Goal: Task Accomplishment & Management: Use online tool/utility

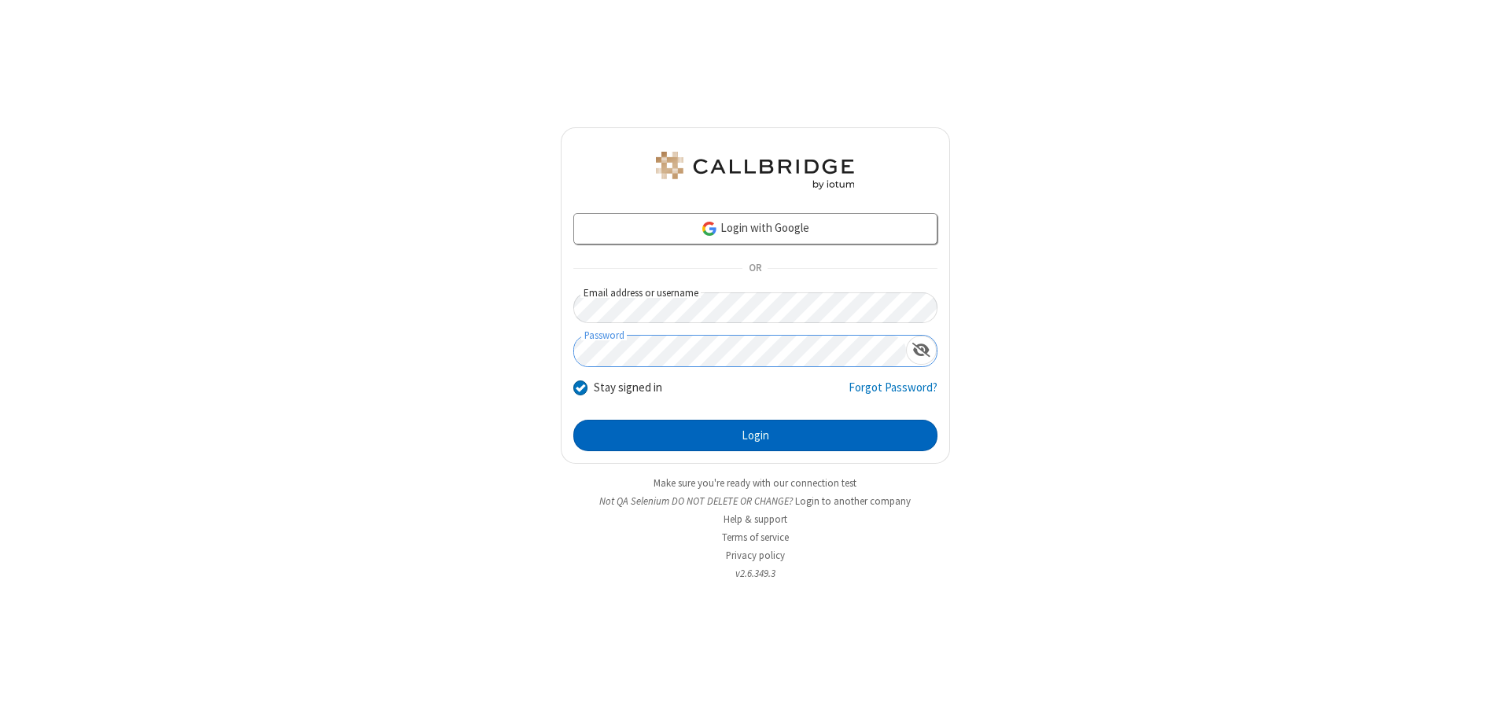
click at [755, 436] on button "Login" at bounding box center [755, 435] width 364 height 31
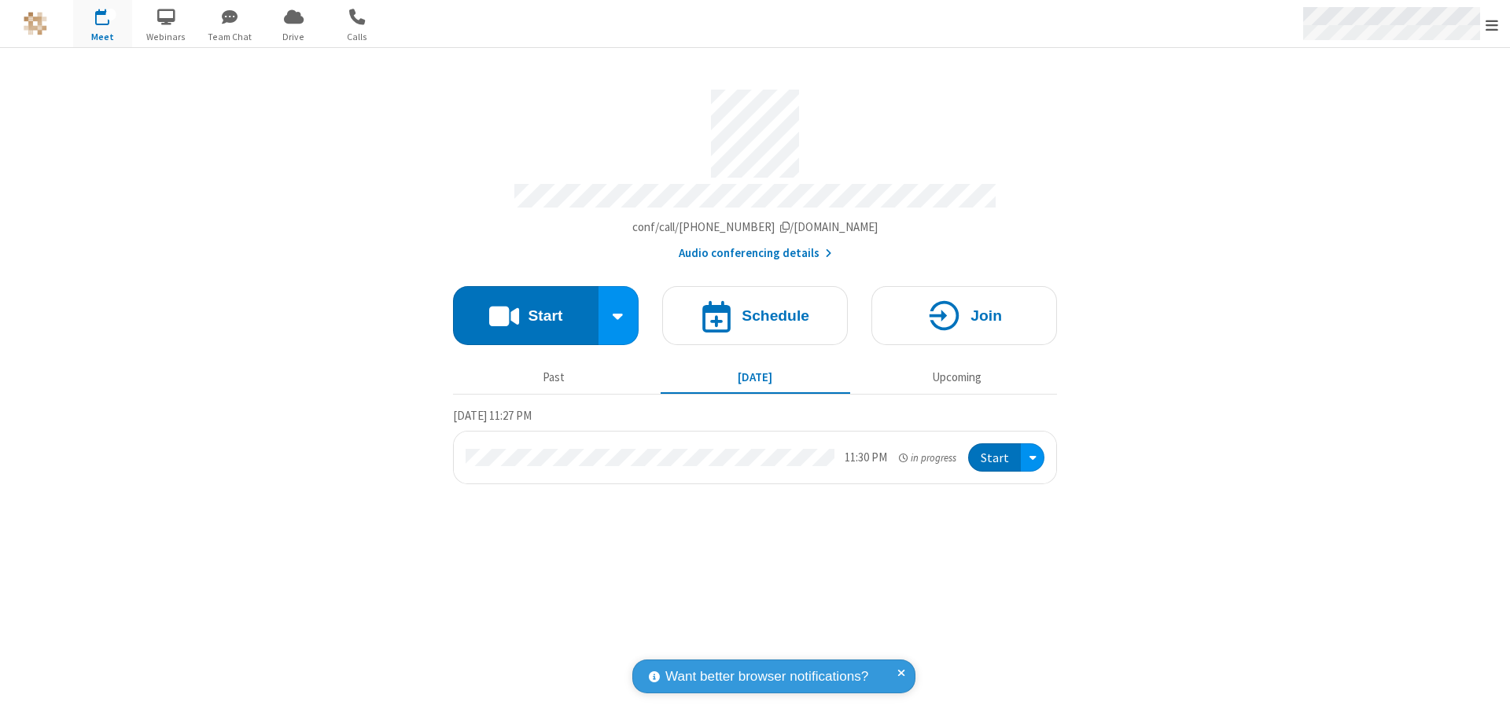
click at [1492, 24] on span "Open menu" at bounding box center [1491, 25] width 13 height 16
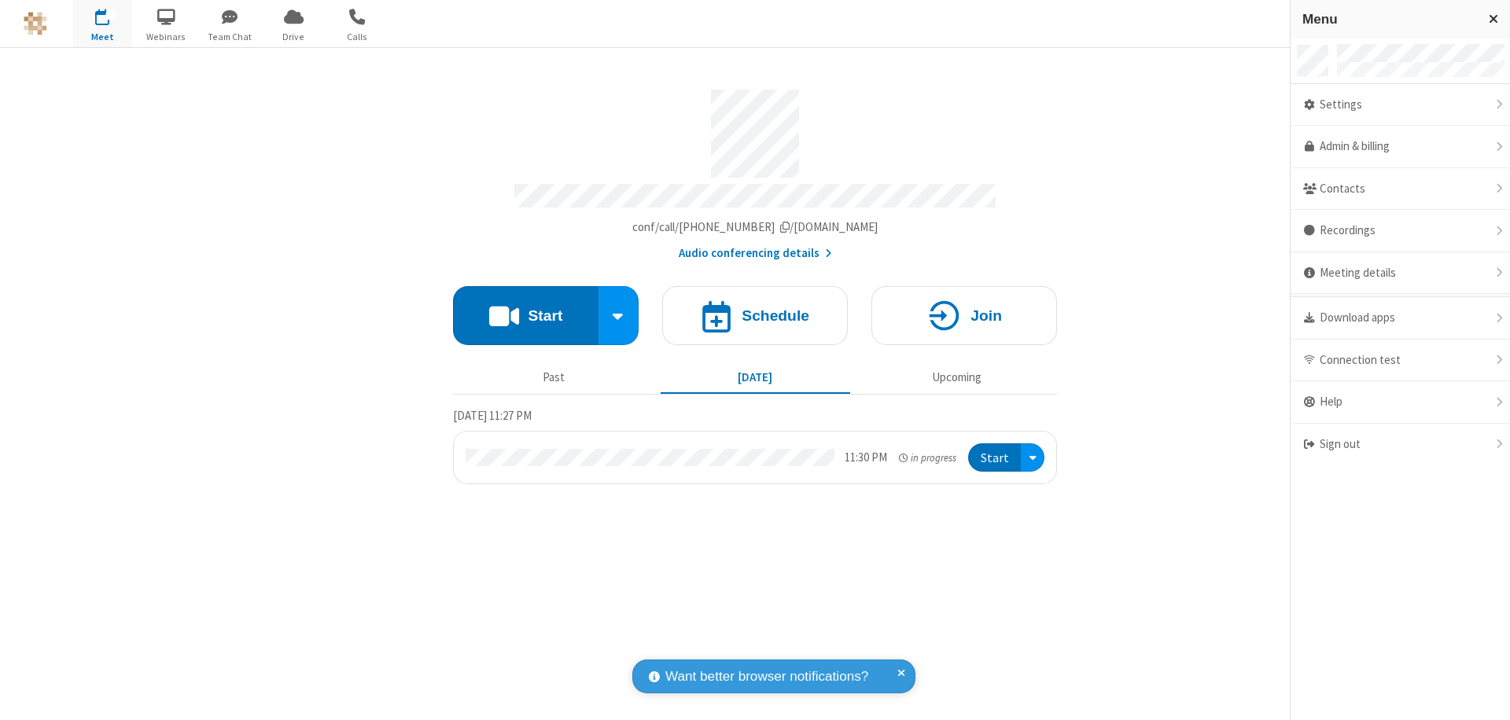
click at [293, 36] on span "Drive" at bounding box center [293, 37] width 59 height 14
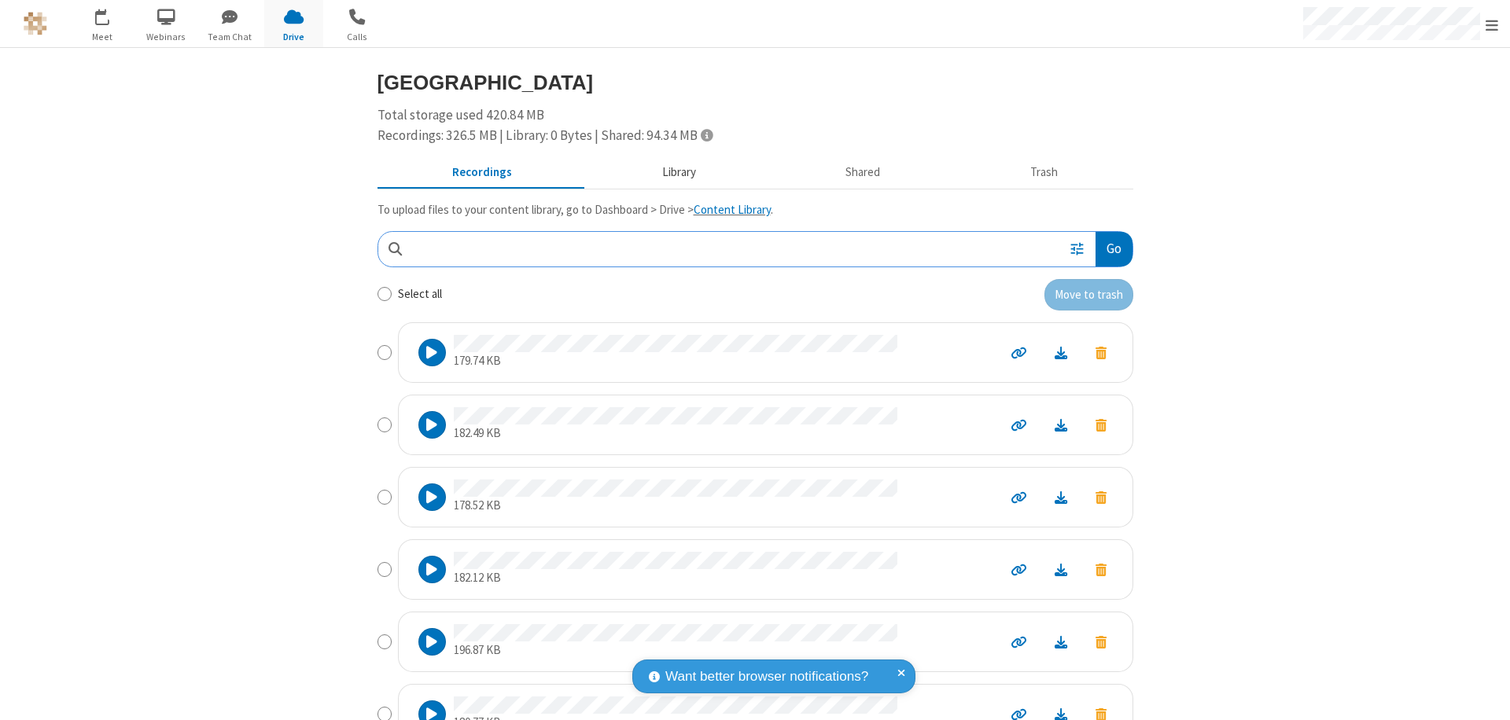
click at [671, 172] on button "Library" at bounding box center [679, 173] width 184 height 30
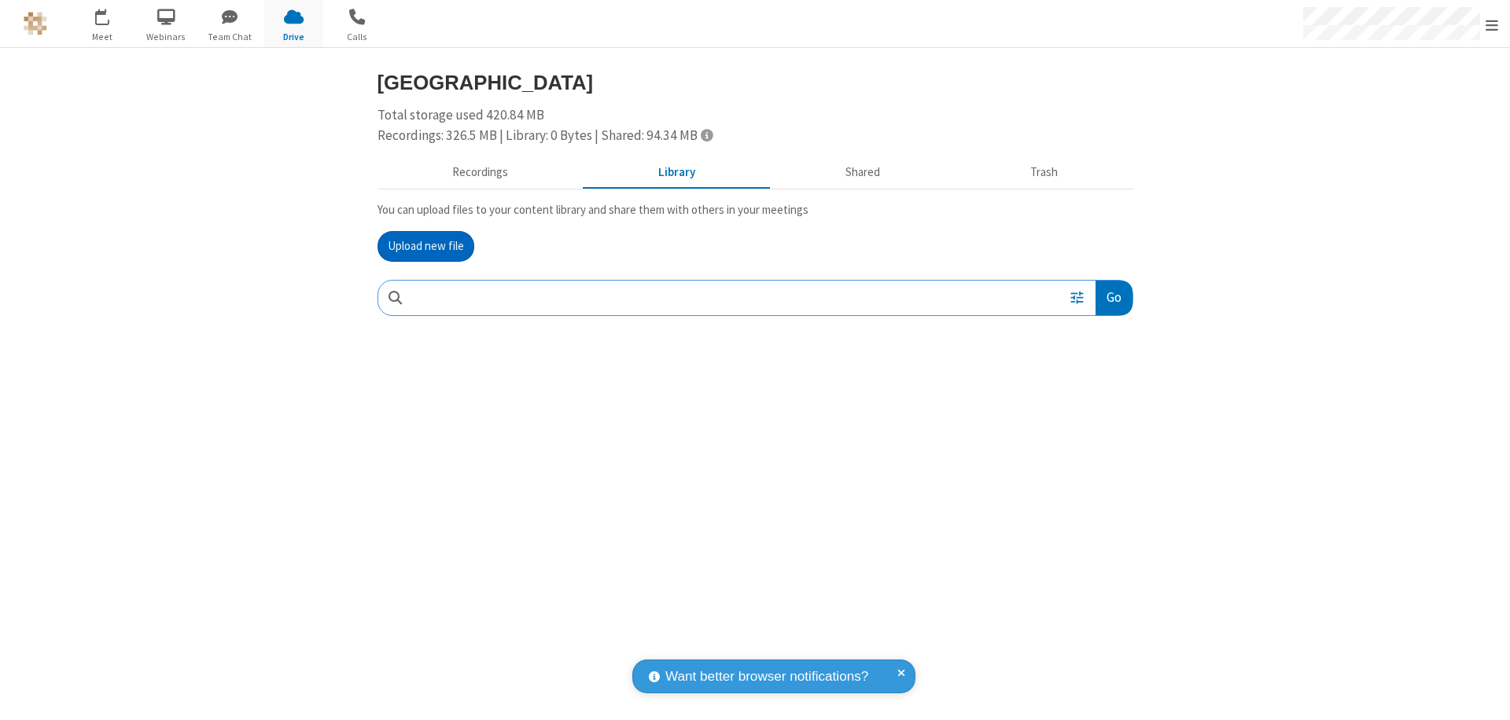
click at [425, 246] on button "Upload new file" at bounding box center [425, 246] width 97 height 31
click at [1100, 401] on span "Move to trash" at bounding box center [1100, 401] width 11 height 14
